Goal: Information Seeking & Learning: Check status

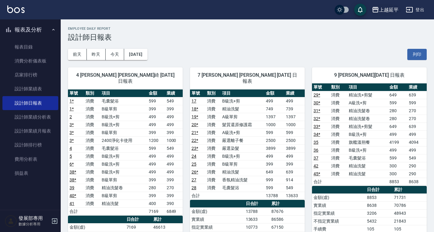
click at [386, 9] on div "上越延平" at bounding box center [388, 10] width 19 height 8
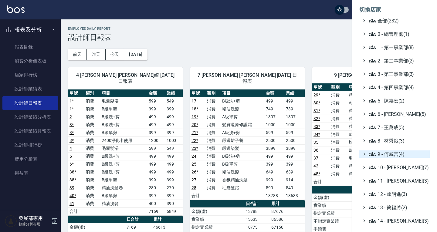
click at [388, 153] on span "9 - 何威言(4)" at bounding box center [397, 153] width 59 height 7
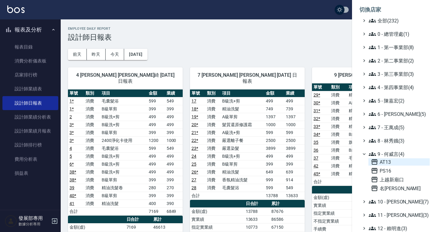
click at [390, 162] on span "AT13" at bounding box center [399, 161] width 56 height 7
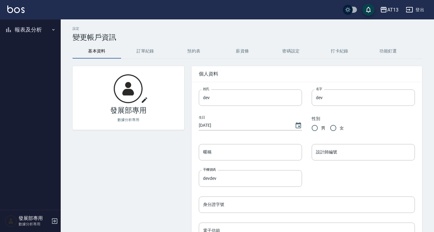
click at [32, 33] on button "報表及分析" at bounding box center [30, 30] width 56 height 16
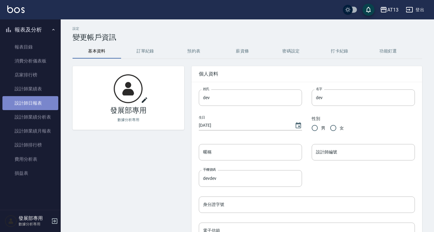
click at [32, 99] on link "設計師日報表" at bounding box center [30, 103] width 56 height 14
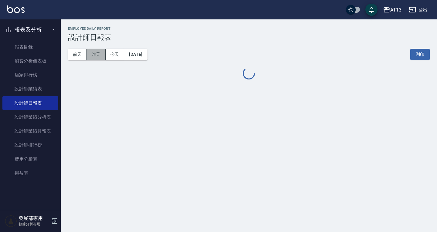
click at [101, 54] on button "昨天" at bounding box center [96, 54] width 19 height 11
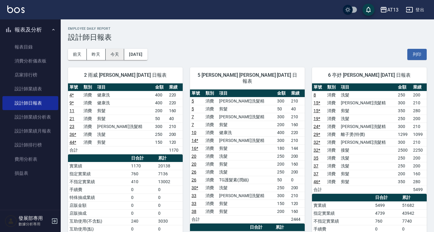
click at [114, 51] on button "今天" at bounding box center [115, 54] width 19 height 11
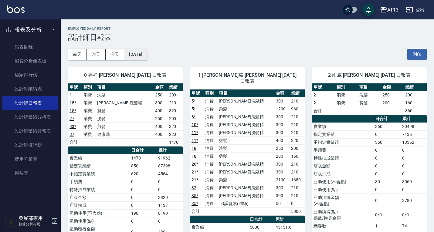
click at [143, 58] on button "[DATE]" at bounding box center [135, 54] width 23 height 11
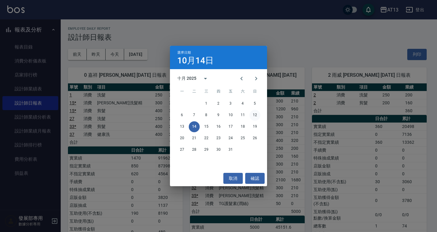
click at [251, 116] on button "12" at bounding box center [254, 115] width 11 height 11
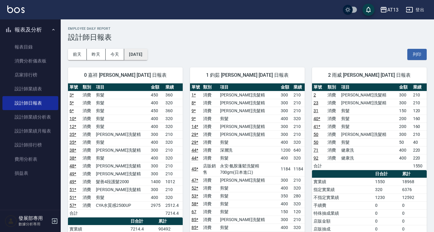
click at [147, 57] on button "2025/10/12" at bounding box center [135, 54] width 23 height 11
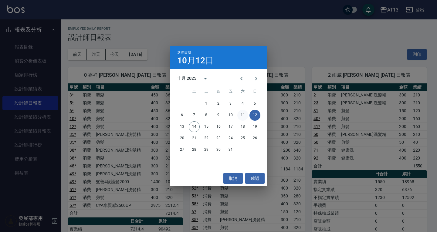
click at [241, 113] on button "11" at bounding box center [242, 115] width 11 height 11
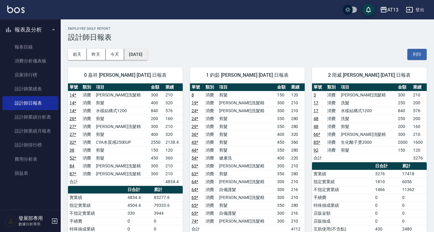
click at [147, 57] on button "2025/10/11" at bounding box center [135, 54] width 23 height 11
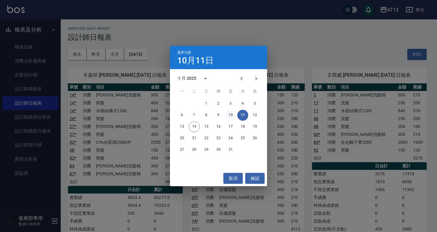
click at [231, 114] on button "10" at bounding box center [230, 115] width 11 height 11
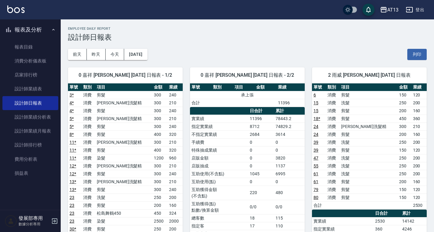
click at [385, 5] on button "AT13" at bounding box center [388, 10] width 23 height 12
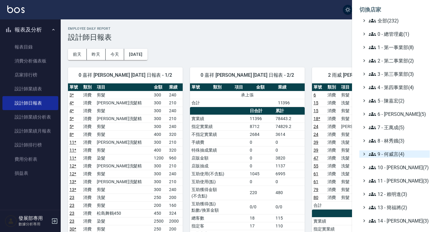
click at [386, 155] on span "9 - 何威言(4)" at bounding box center [397, 153] width 59 height 7
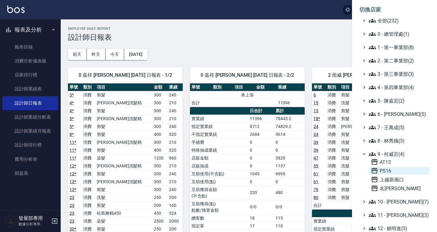
click at [388, 167] on span "PS16" at bounding box center [399, 170] width 56 height 7
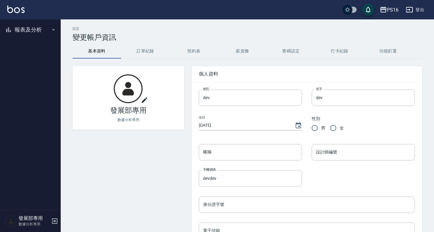
click at [36, 31] on button "報表及分析" at bounding box center [30, 30] width 56 height 16
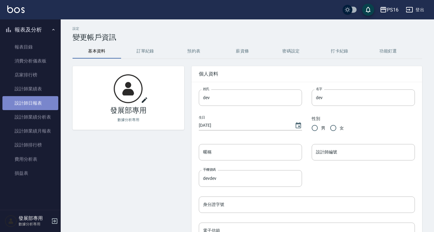
click at [29, 105] on link "設計師日報表" at bounding box center [30, 103] width 56 height 14
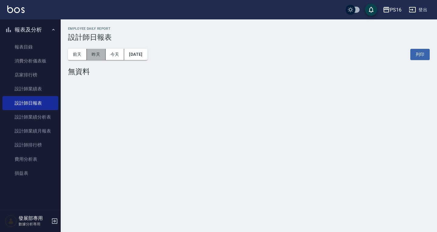
click at [98, 54] on button "昨天" at bounding box center [96, 54] width 19 height 11
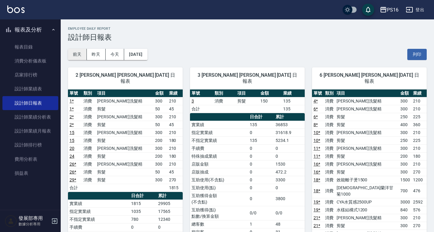
click at [81, 56] on button "前天" at bounding box center [77, 54] width 19 height 11
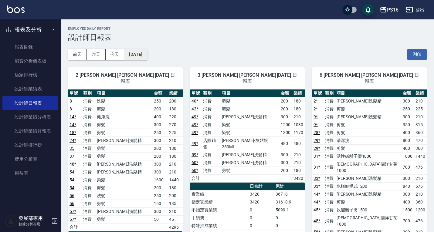
click at [144, 51] on button "2025/10/12" at bounding box center [135, 54] width 23 height 11
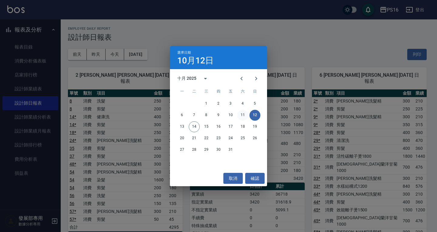
click at [239, 114] on button "11" at bounding box center [242, 115] width 11 height 11
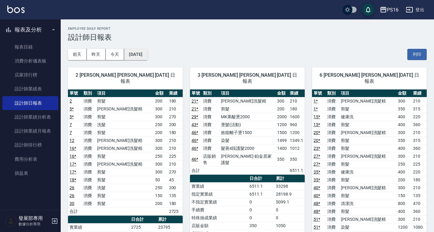
click at [147, 55] on button "2025/10/11" at bounding box center [135, 54] width 23 height 11
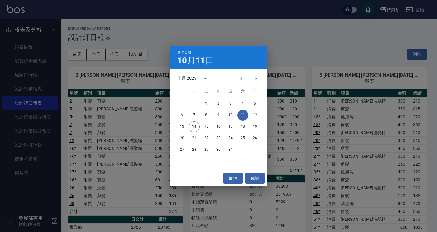
click at [231, 116] on button "10" at bounding box center [230, 115] width 11 height 11
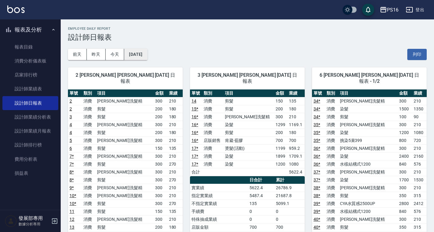
click at [146, 55] on button "2025/10/10" at bounding box center [135, 54] width 23 height 11
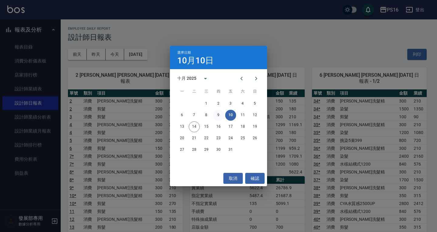
click at [217, 116] on button "9" at bounding box center [218, 115] width 11 height 11
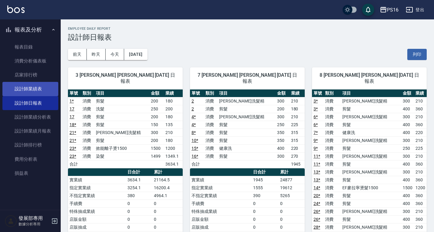
click at [38, 87] on link "設計師業績表" at bounding box center [30, 89] width 56 height 14
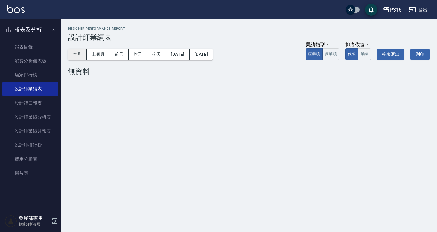
click at [78, 53] on button "本月" at bounding box center [77, 54] width 19 height 11
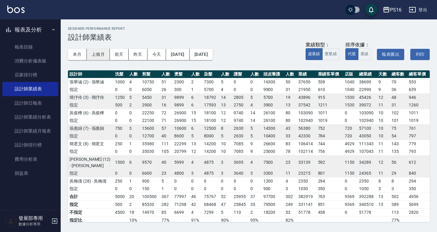
click at [99, 53] on button "上個月" at bounding box center [98, 54] width 23 height 11
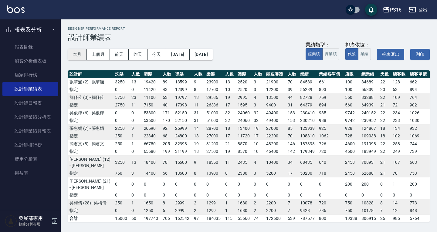
click at [80, 53] on button "本月" at bounding box center [77, 54] width 19 height 11
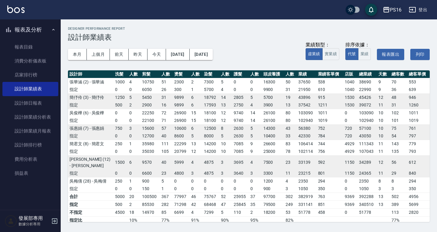
click at [394, 11] on div "PS16" at bounding box center [396, 10] width 12 height 8
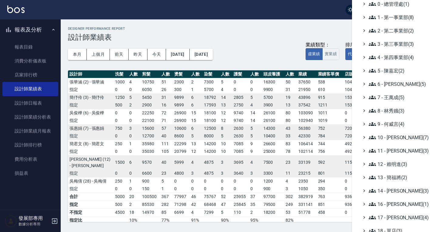
scroll to position [30, 0]
click at [385, 122] on span "9 - 何威言(4)" at bounding box center [397, 123] width 59 height 7
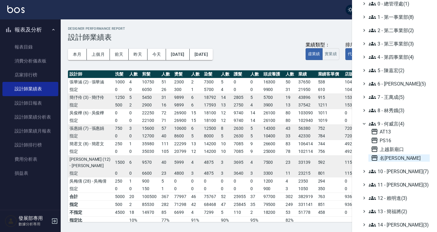
click at [392, 157] on span "名留仁二" at bounding box center [399, 157] width 56 height 7
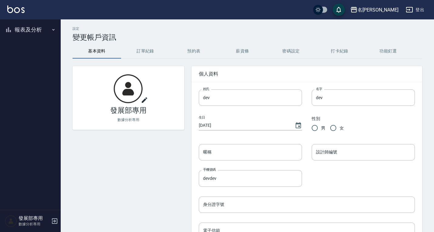
click at [28, 29] on button "報表及分析" at bounding box center [30, 30] width 56 height 16
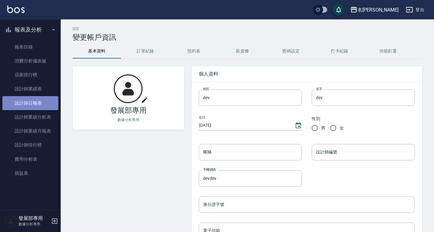
click at [33, 107] on link "設計師日報表" at bounding box center [30, 103] width 56 height 14
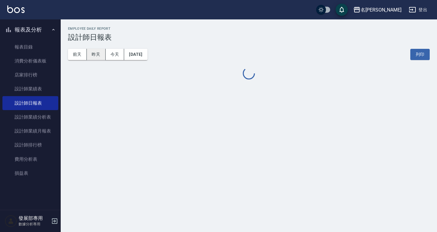
click at [98, 54] on button "昨天" at bounding box center [96, 54] width 19 height 11
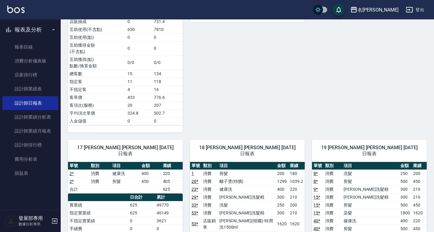
scroll to position [1031, 0]
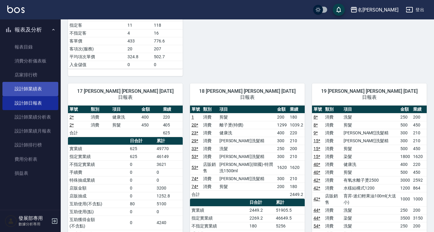
click at [36, 84] on link "設計師業績表" at bounding box center [30, 89] width 56 height 14
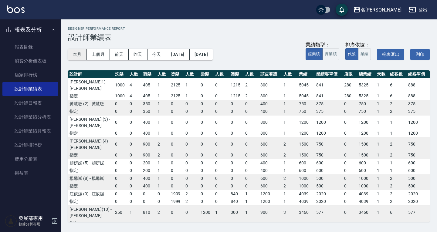
click at [83, 50] on button "本月" at bounding box center [77, 54] width 19 height 11
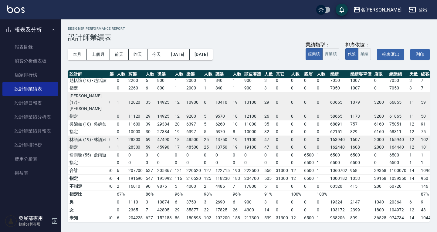
scroll to position [394, 32]
click at [393, 12] on div "名留仁二" at bounding box center [380, 10] width 41 height 8
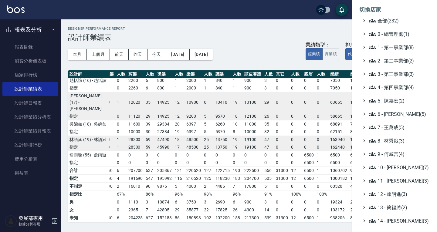
click at [397, 69] on ul "全部(232) 0 - 總管理處(1) 1 - 第一事業部(8) 2 - 第二事業部(2) 3 - 第三事業部(3) 4 - 第四事業部(4) 5 - [PE…" at bounding box center [394, 167] width 70 height 301
click at [397, 72] on span "3 - 第三事業部(3)" at bounding box center [397, 73] width 59 height 7
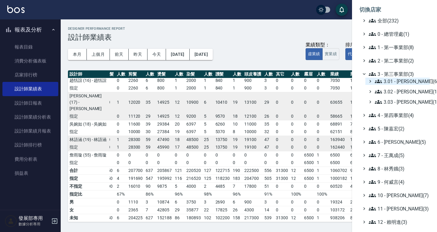
click at [396, 80] on span "3.01 - 蔡承翰(6)" at bounding box center [401, 81] width 52 height 7
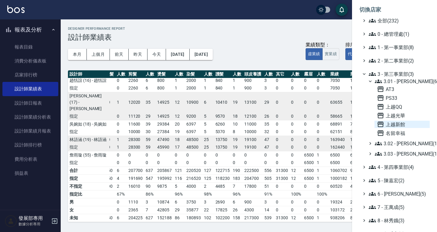
click at [400, 122] on span "上越新館" at bounding box center [402, 124] width 50 height 7
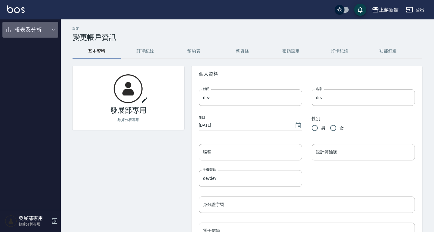
click at [27, 29] on button "報表及分析" at bounding box center [30, 30] width 56 height 16
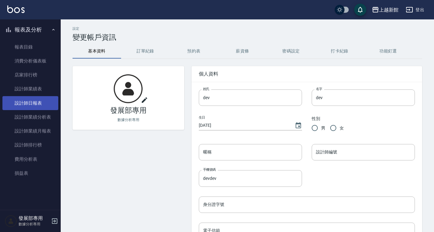
click at [29, 103] on link "設計師日報表" at bounding box center [30, 103] width 56 height 14
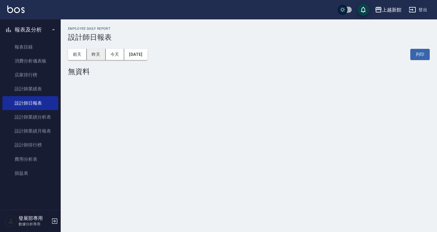
click at [99, 56] on button "昨天" at bounding box center [96, 54] width 19 height 11
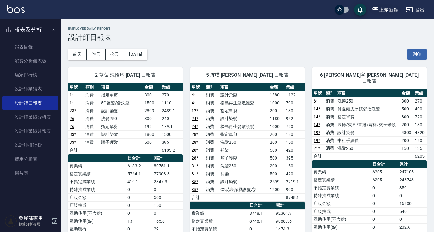
click at [385, 8] on div "上越新館" at bounding box center [388, 10] width 19 height 8
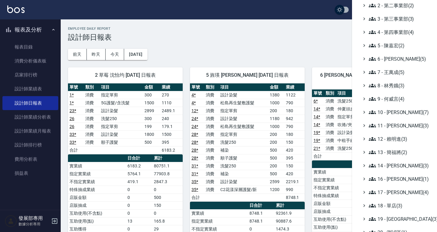
scroll to position [58, 0]
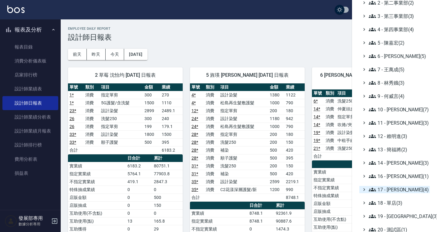
click at [394, 191] on span "17 - [PERSON_NAME](4)" at bounding box center [397, 189] width 59 height 7
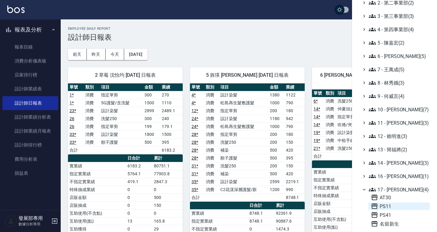
click at [391, 207] on span "PS11" at bounding box center [399, 206] width 56 height 7
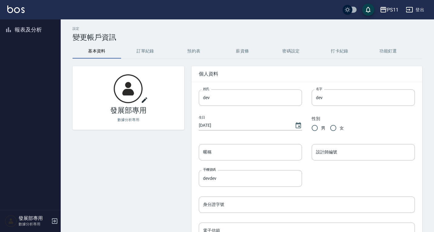
click at [27, 25] on button "報表及分析" at bounding box center [30, 30] width 56 height 16
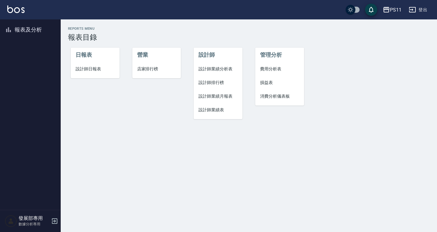
click at [95, 67] on span "設計師日報表" at bounding box center [95, 69] width 39 height 6
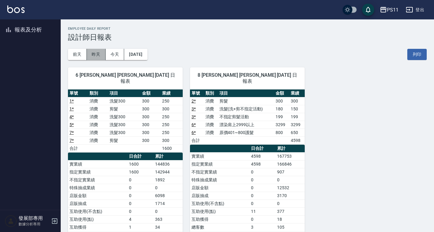
click at [95, 52] on button "昨天" at bounding box center [96, 54] width 19 height 11
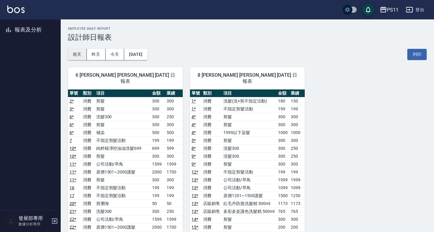
click at [81, 54] on button "前天" at bounding box center [77, 54] width 19 height 11
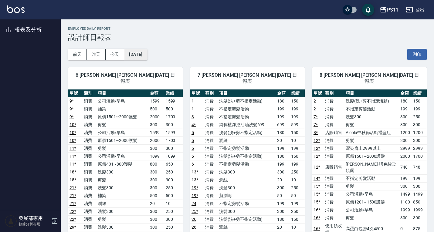
click at [147, 52] on button "[DATE]" at bounding box center [135, 54] width 23 height 11
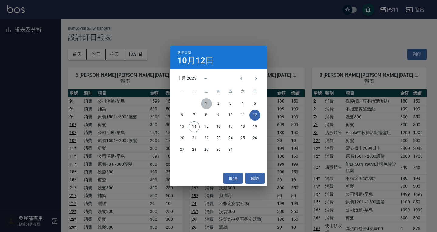
click at [208, 100] on button "1" at bounding box center [206, 103] width 11 height 11
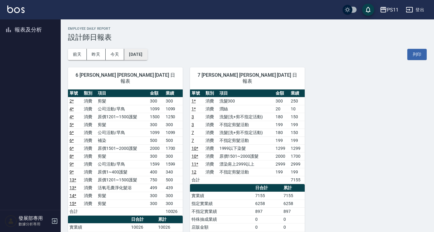
click at [146, 53] on button "2025/10/01" at bounding box center [135, 54] width 23 height 11
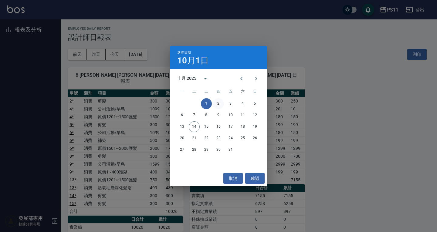
click at [220, 106] on button "2" at bounding box center [218, 103] width 11 height 11
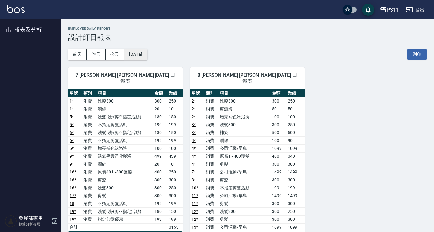
click at [147, 56] on button "2025/10/02" at bounding box center [135, 54] width 23 height 11
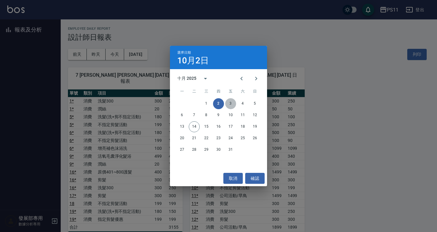
click at [231, 103] on button "3" at bounding box center [230, 103] width 11 height 11
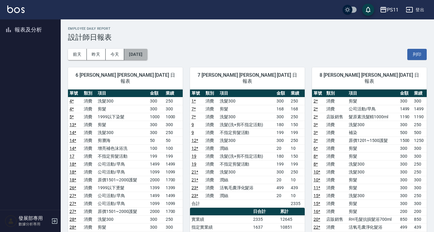
click at [147, 54] on button "2025/10/03" at bounding box center [135, 54] width 23 height 11
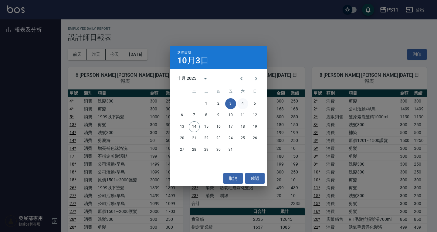
click at [242, 103] on button "4" at bounding box center [242, 103] width 11 height 11
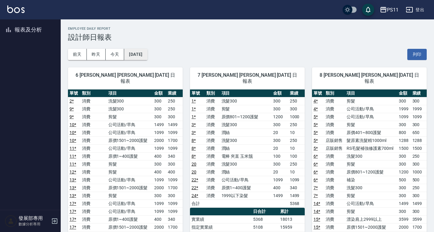
click at [147, 53] on button "2025/10/04" at bounding box center [135, 54] width 23 height 11
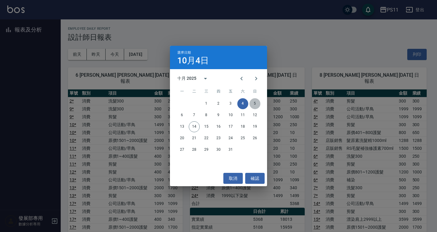
click at [257, 101] on button "5" at bounding box center [254, 103] width 11 height 11
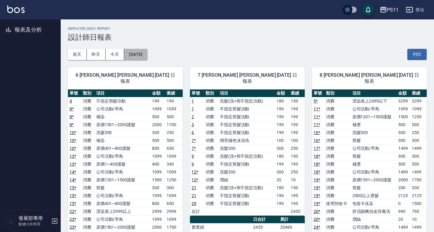
click at [140, 56] on button "2025/10/05" at bounding box center [135, 54] width 23 height 11
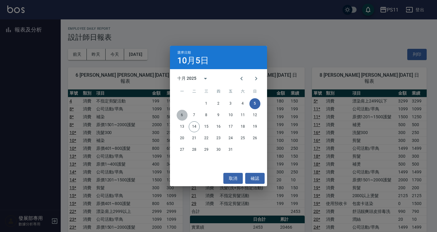
click at [180, 114] on button "6" at bounding box center [181, 115] width 11 height 11
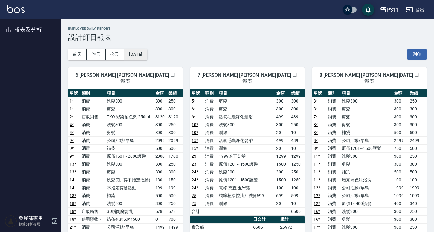
click at [143, 52] on button "2025/10/06" at bounding box center [135, 54] width 23 height 11
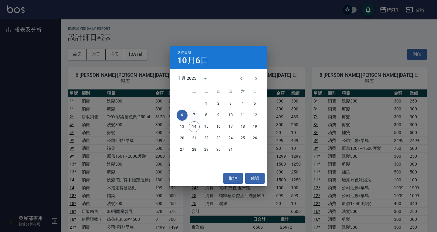
click at [196, 114] on button "7" at bounding box center [194, 115] width 11 height 11
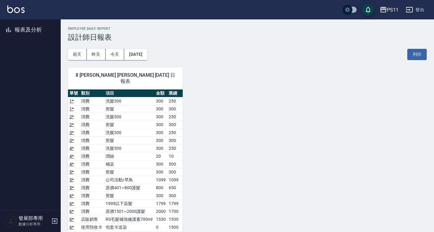
click at [138, 60] on div "8 郭于玲 郭于玲 10/07/2025 日報表 單號 類別 項目 金額 業績 1 * 消費 洗髮300 300 250 1 * 消費 剪髮 300 300 …" at bounding box center [122, 228] width 122 height 336
click at [393, 9] on div "PS11" at bounding box center [393, 10] width 12 height 8
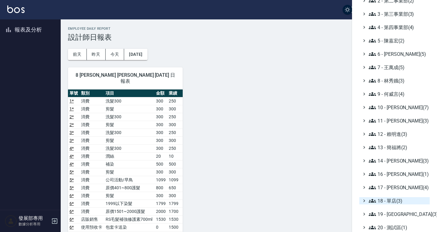
scroll to position [61, 0]
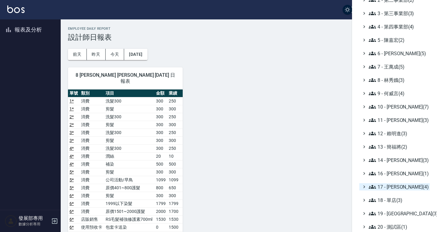
click at [387, 185] on span "17 - [PERSON_NAME](4)" at bounding box center [397, 186] width 59 height 7
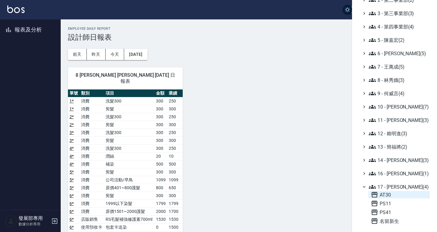
click at [391, 193] on span "AT30" at bounding box center [399, 194] width 56 height 7
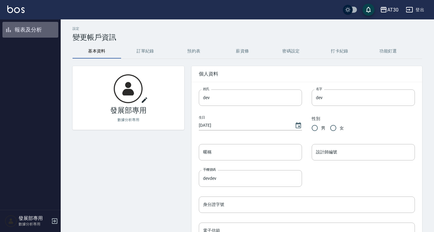
click at [31, 29] on button "報表及分析" at bounding box center [30, 30] width 56 height 16
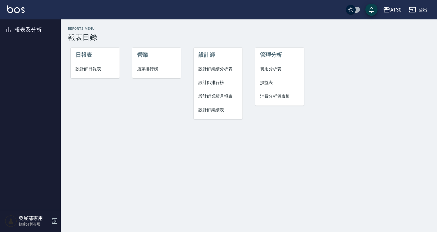
click at [98, 67] on span "設計師日報表" at bounding box center [95, 69] width 39 height 6
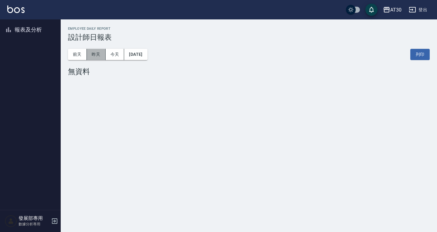
click at [103, 53] on button "昨天" at bounding box center [96, 54] width 19 height 11
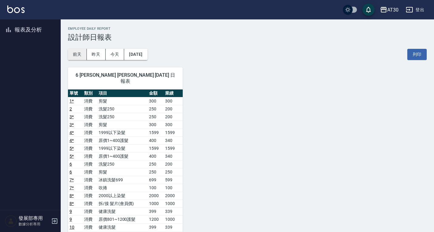
click at [74, 54] on button "前天" at bounding box center [77, 54] width 19 height 11
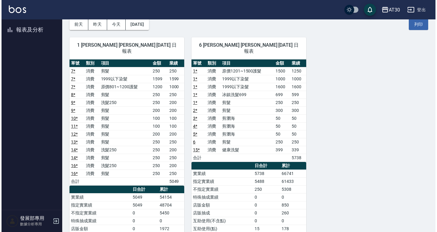
scroll to position [30, 0]
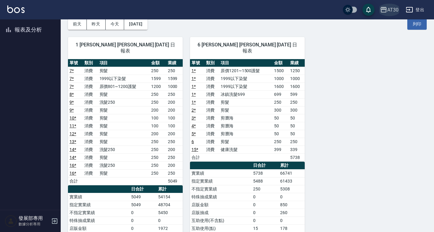
click at [393, 8] on div "AT30" at bounding box center [392, 10] width 11 height 8
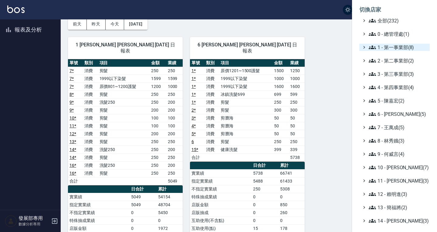
click at [392, 49] on span "1 - 第一事業部(8)" at bounding box center [397, 47] width 59 height 7
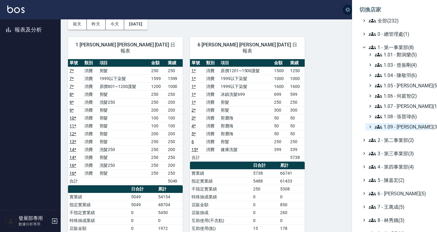
click at [403, 124] on span "1.09 - [PERSON_NAME](3)" at bounding box center [401, 126] width 52 height 7
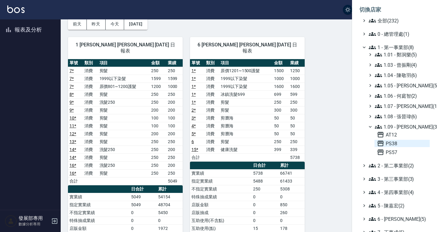
click at [395, 143] on span "PS38" at bounding box center [402, 143] width 50 height 7
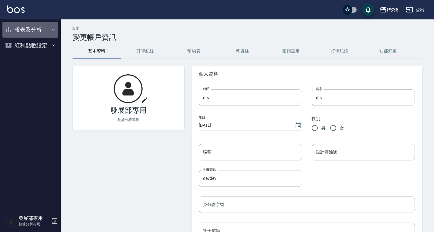
click at [28, 33] on button "報表及分析" at bounding box center [30, 30] width 56 height 16
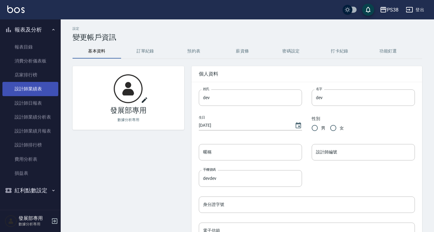
drag, startPoint x: 37, startPoint y: 88, endPoint x: 45, endPoint y: 82, distance: 9.7
click at [37, 88] on link "設計師業績表" at bounding box center [30, 89] width 56 height 14
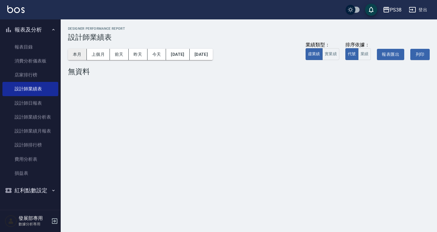
click at [75, 53] on button "本月" at bounding box center [77, 54] width 19 height 11
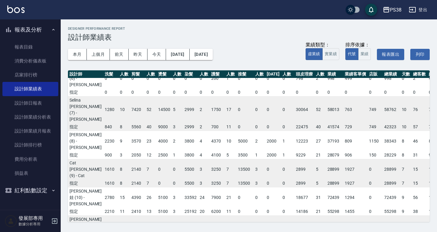
scroll to position [104, 0]
click at [392, 13] on div "PS38" at bounding box center [396, 10] width 12 height 8
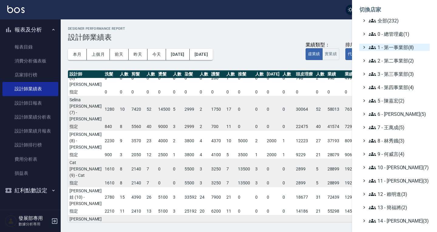
click at [398, 48] on span "1 - 第一事業部(8)" at bounding box center [397, 47] width 59 height 7
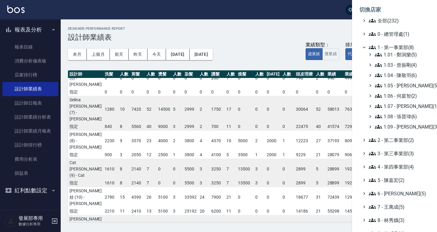
click at [400, 120] on div "1.01 - 鄭洞樂(5) 1.03 - 曾振剛(4) 1.04 - 陳敬羽(6) 1.05 - 廖厚迪(5) 1.06 - 何庭智(2) 1.07 - 蔡佳…" at bounding box center [397, 90] width 64 height 79
click at [399, 117] on span "1.08 - 張晉瑋(6)" at bounding box center [401, 116] width 52 height 7
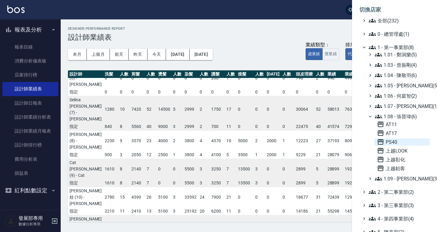
click at [398, 139] on span "PS40" at bounding box center [402, 141] width 50 height 7
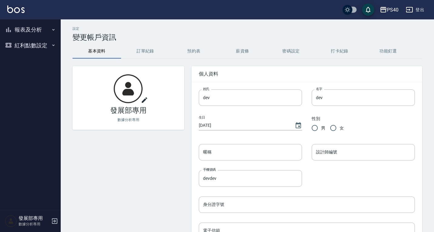
click at [25, 33] on button "報表及分析" at bounding box center [30, 30] width 56 height 16
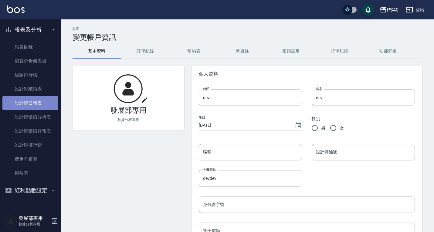
click at [36, 106] on link "設計師日報表" at bounding box center [30, 103] width 56 height 14
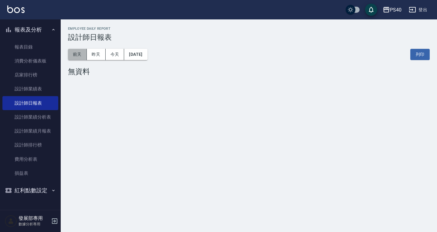
click at [73, 58] on button "前天" at bounding box center [77, 54] width 19 height 11
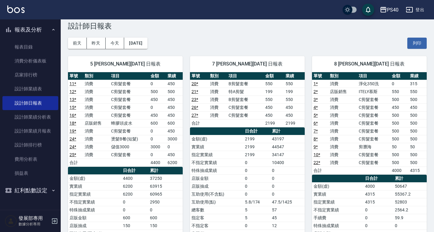
scroll to position [10, 0]
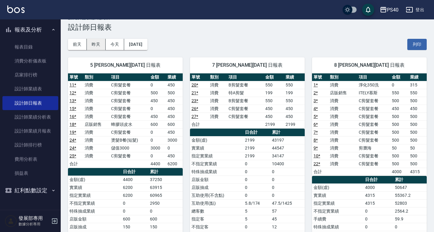
click at [99, 44] on button "昨天" at bounding box center [96, 44] width 19 height 11
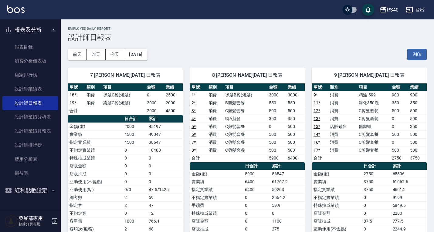
click at [388, 8] on div "PS40" at bounding box center [393, 10] width 12 height 8
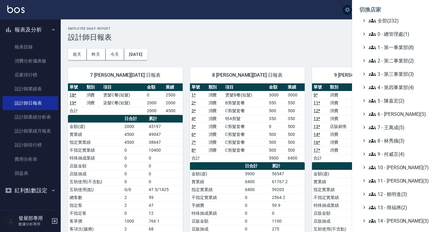
click at [392, 51] on ul "全部(232) 0 - 總管理處(1) 1 - 第一事業部(8) 2 - 第二事業部(2) 3 - 第三事業部(3) 4 - 第四事業部(4) 5 - 陳嘉宏…" at bounding box center [394, 167] width 70 height 301
click at [392, 47] on span "1 - 第一事業部(8)" at bounding box center [397, 47] width 59 height 7
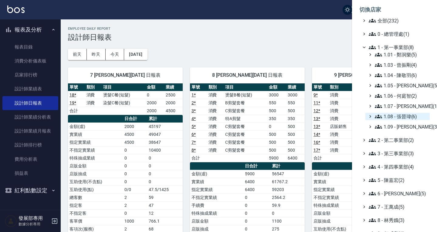
click at [403, 115] on span "1.08 - 張晉瑋(6)" at bounding box center [401, 116] width 52 height 7
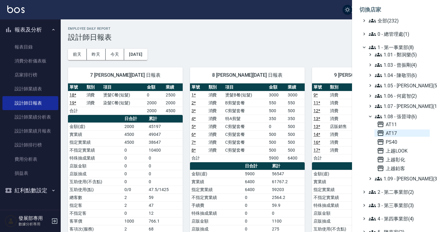
click at [397, 132] on span "AT17" at bounding box center [402, 132] width 50 height 7
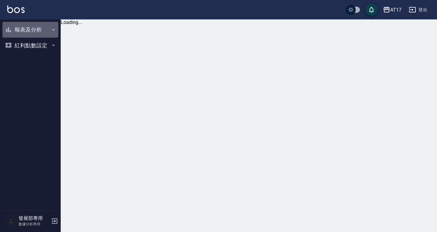
click at [26, 30] on button "報表及分析" at bounding box center [30, 30] width 56 height 16
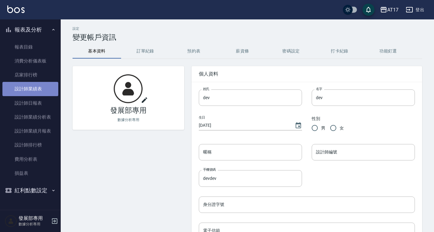
drag, startPoint x: 37, startPoint y: 91, endPoint x: 41, endPoint y: 82, distance: 9.5
click at [37, 91] on link "設計師業績表" at bounding box center [30, 89] width 56 height 14
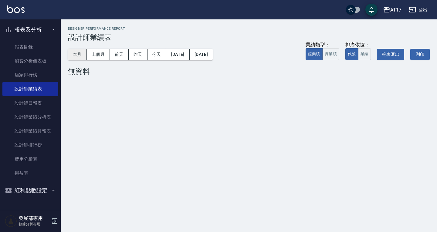
click at [78, 51] on button "本月" at bounding box center [77, 54] width 19 height 11
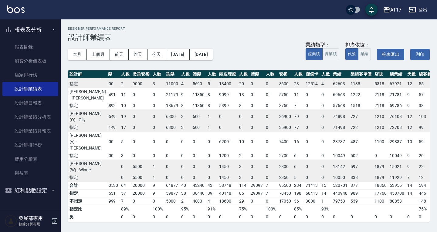
scroll to position [139, 56]
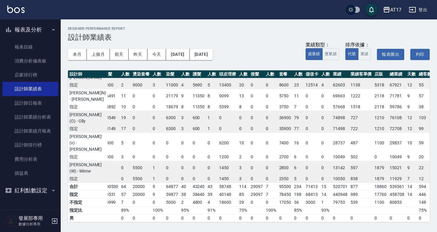
click at [397, 6] on div "AT17" at bounding box center [395, 10] width 11 height 8
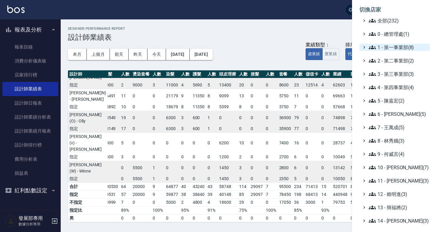
click at [395, 50] on span "1 - 第一事業部(8)" at bounding box center [397, 47] width 59 height 7
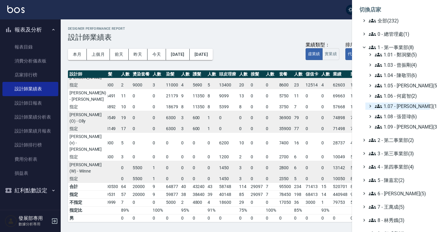
click at [399, 106] on span "1.07 - [PERSON_NAME](11)" at bounding box center [401, 106] width 52 height 7
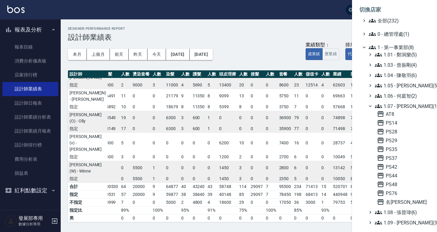
click at [399, 106] on span "1.07 - 蔡佳均(11)" at bounding box center [401, 106] width 52 height 7
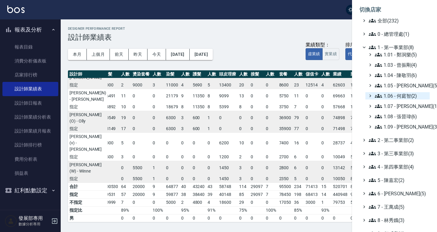
click at [399, 96] on span "1.06 - 何庭智(2)" at bounding box center [401, 95] width 52 height 7
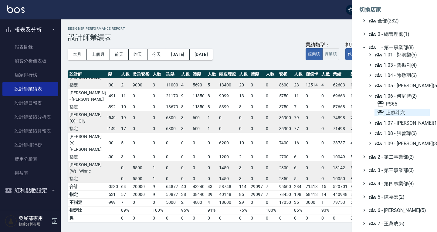
click at [395, 110] on span "上越斗六" at bounding box center [402, 112] width 50 height 7
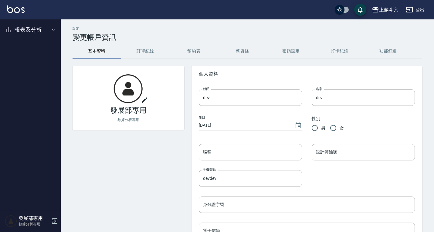
drag, startPoint x: 8, startPoint y: 28, endPoint x: 34, endPoint y: 27, distance: 26.4
click at [34, 27] on button "報表及分析" at bounding box center [30, 30] width 56 height 16
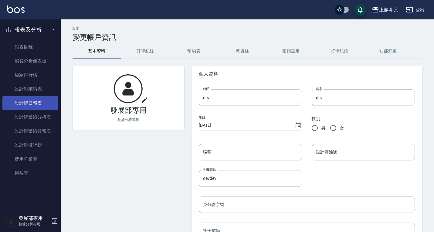
click at [35, 98] on link "設計師日報表" at bounding box center [30, 103] width 56 height 14
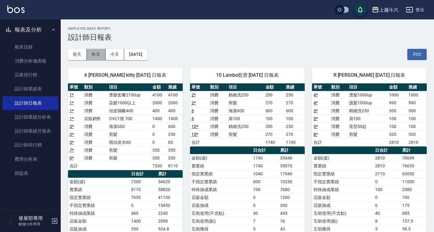
click at [96, 56] on button "昨天" at bounding box center [96, 54] width 19 height 11
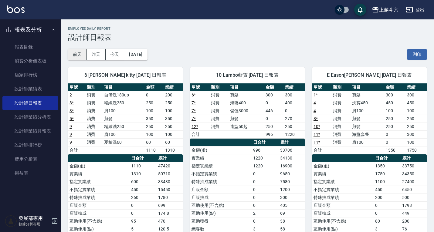
click at [80, 52] on button "前天" at bounding box center [77, 54] width 19 height 11
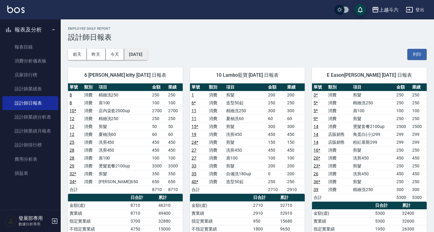
click at [128, 51] on button "[DATE]" at bounding box center [135, 54] width 23 height 11
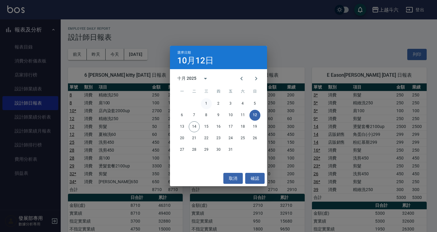
click at [206, 101] on button "1" at bounding box center [206, 103] width 11 height 11
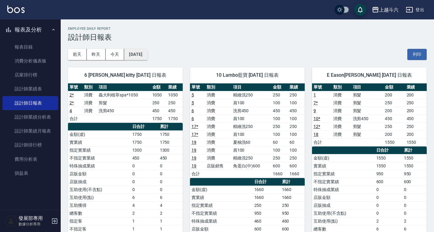
click at [147, 50] on button "2025/10/01" at bounding box center [135, 54] width 23 height 11
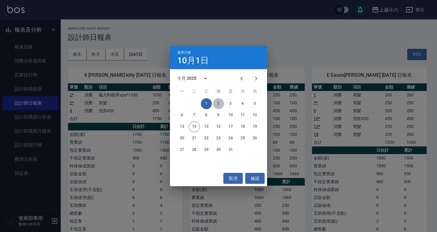
click at [218, 99] on button "2" at bounding box center [218, 103] width 11 height 11
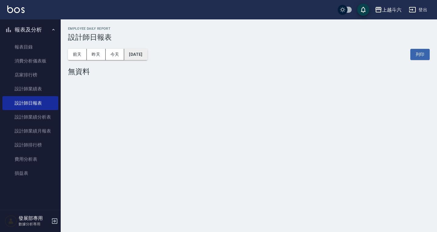
click at [142, 53] on button "2025/10/02" at bounding box center [135, 54] width 23 height 11
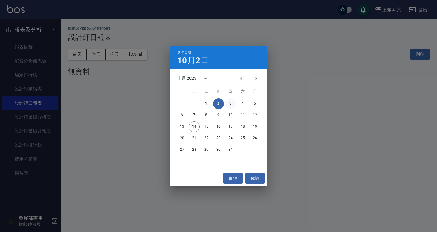
click at [230, 103] on button "3" at bounding box center [230, 103] width 11 height 11
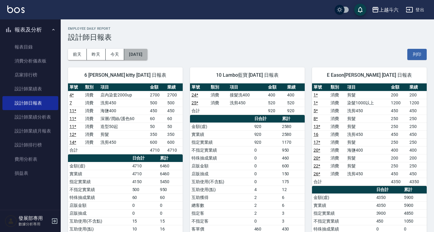
click at [147, 54] on button "2025/10/03" at bounding box center [135, 54] width 23 height 11
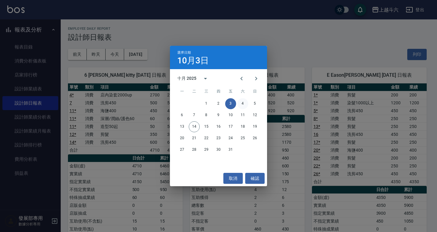
click at [241, 104] on button "4" at bounding box center [242, 103] width 11 height 11
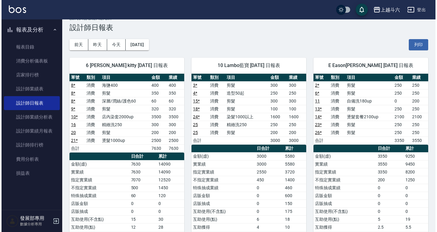
scroll to position [9, 0]
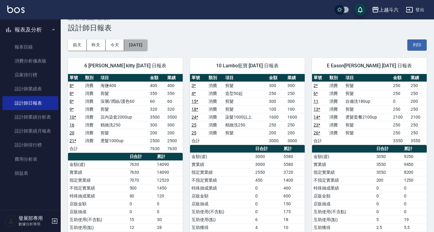
click at [146, 50] on button "2025/10/04" at bounding box center [135, 44] width 23 height 11
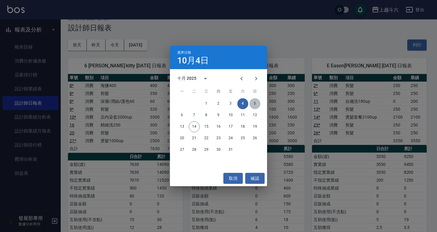
click at [254, 104] on button "5" at bounding box center [254, 103] width 11 height 11
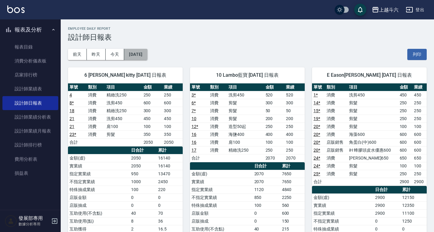
click at [147, 56] on button "2025/10/05" at bounding box center [135, 54] width 23 height 11
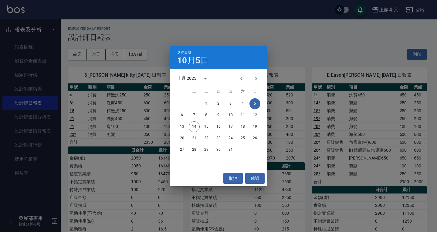
click at [149, 52] on div "選擇日期 10月5日 十月 2025 一 二 三 四 五 六 日 1 2 3 4 5 6 7 8 9 10 11 12 13 14 15 16 17 18 1…" at bounding box center [218, 116] width 437 height 232
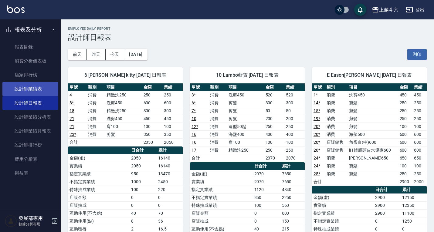
click at [48, 90] on link "設計師業績表" at bounding box center [30, 89] width 56 height 14
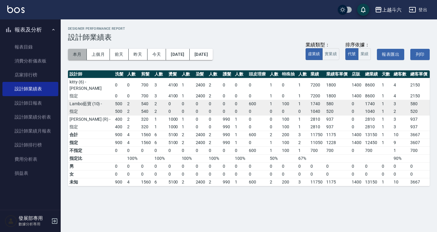
click at [82, 54] on button "本月" at bounding box center [77, 54] width 19 height 11
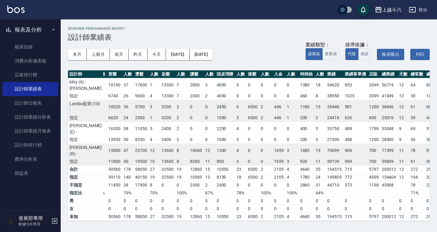
scroll to position [16, 23]
click at [101, 51] on button "上個月" at bounding box center [98, 54] width 23 height 11
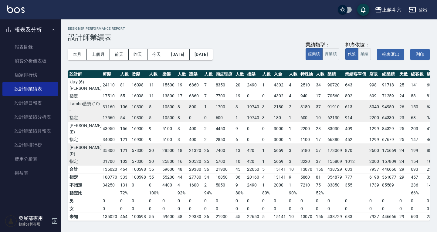
scroll to position [0, 29]
click at [387, 12] on div "上越斗六" at bounding box center [391, 10] width 19 height 8
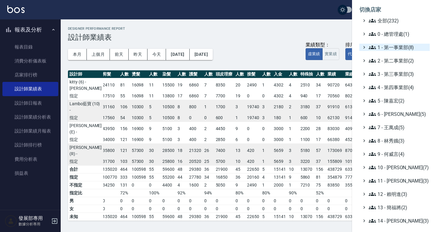
click at [388, 48] on span "1 - 第一事業部(8)" at bounding box center [397, 47] width 59 height 7
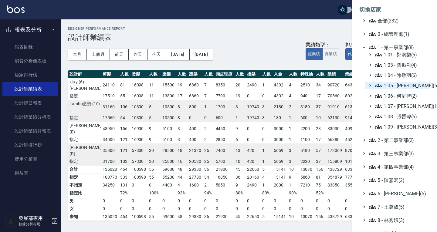
click at [400, 89] on span "1.05 - 廖厚迪(5)" at bounding box center [401, 85] width 52 height 7
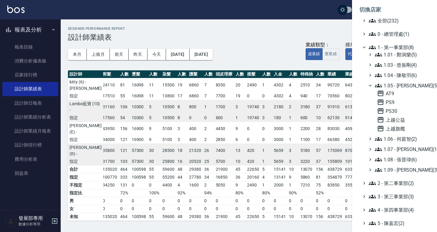
drag, startPoint x: 399, startPoint y: 85, endPoint x: 399, endPoint y: 81, distance: 4.0
click at [399, 84] on span "1.05 - 廖厚迪(5)" at bounding box center [401, 85] width 52 height 7
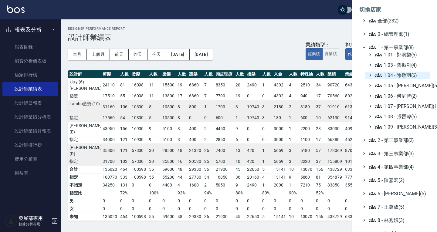
click at [399, 75] on span "1.04 - 陳敬羽(6)" at bounding box center [401, 75] width 52 height 7
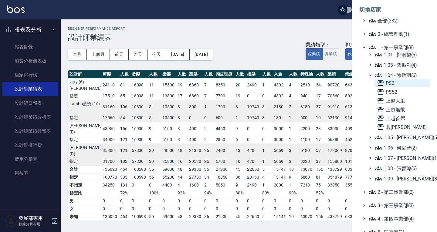
click at [395, 82] on span "PS31" at bounding box center [402, 82] width 50 height 7
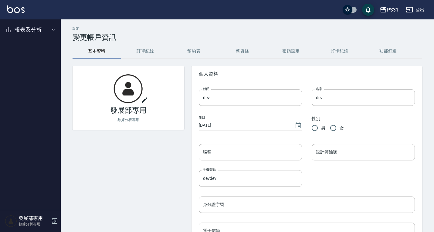
click at [27, 27] on button "報表及分析" at bounding box center [30, 30] width 56 height 16
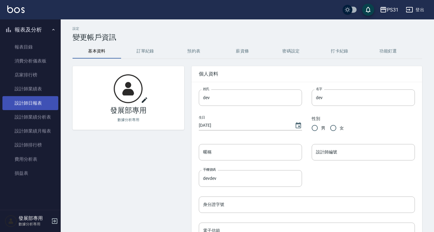
click at [31, 101] on link "設計師日報表" at bounding box center [30, 103] width 56 height 14
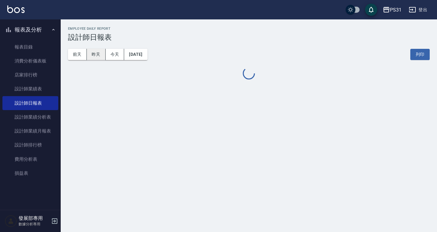
click at [97, 54] on button "昨天" at bounding box center [96, 54] width 19 height 11
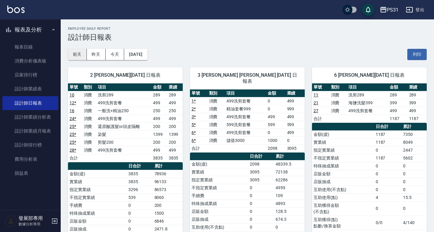
click at [82, 53] on button "前天" at bounding box center [77, 54] width 19 height 11
